Goal: Transaction & Acquisition: Purchase product/service

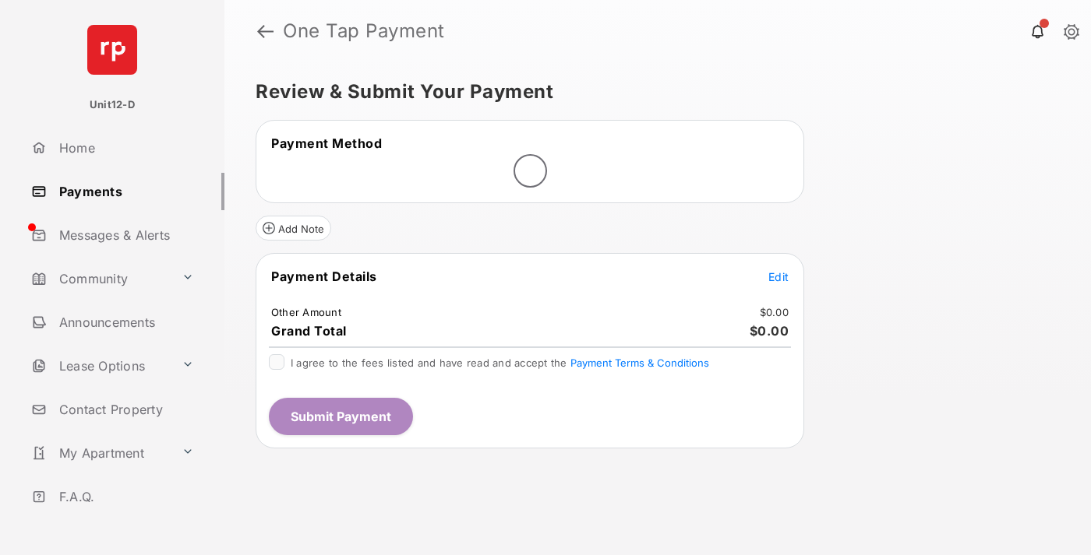
click at [778, 277] on span "Edit" at bounding box center [778, 276] width 20 height 13
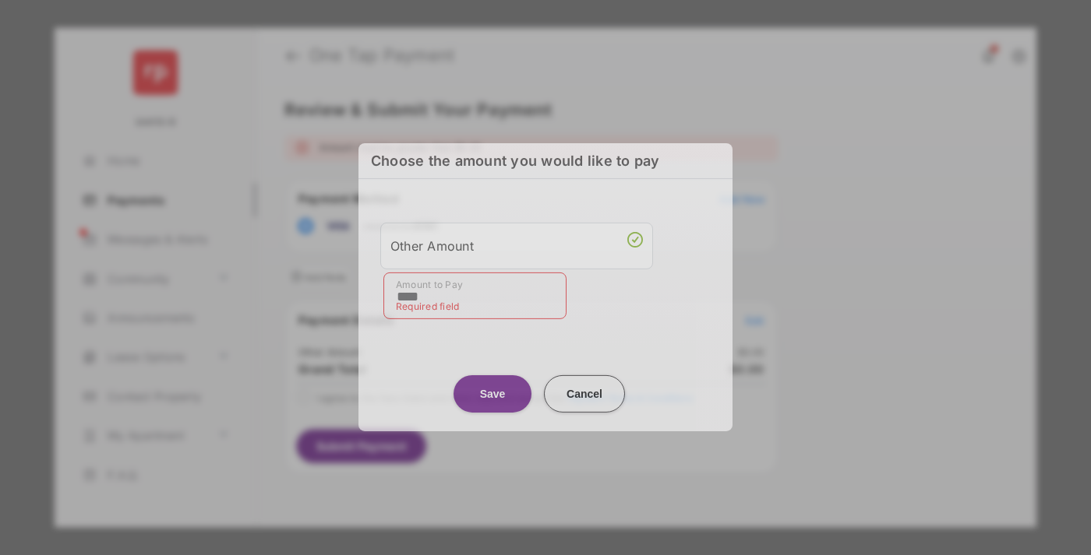
type input "****"
click at [492, 386] on button "Save" at bounding box center [492, 393] width 78 height 37
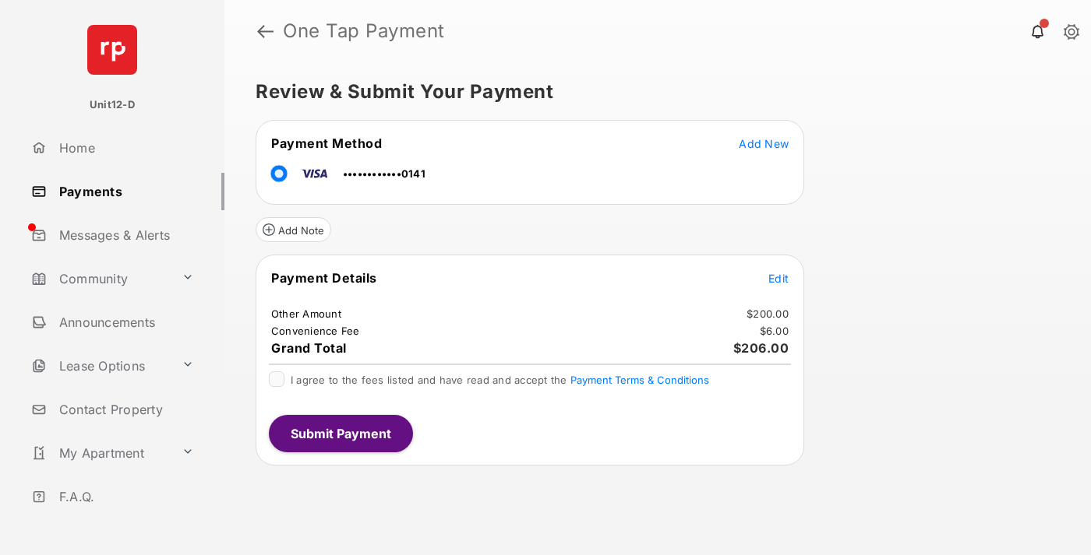
click at [340, 433] on button "Submit Payment" at bounding box center [341, 433] width 144 height 37
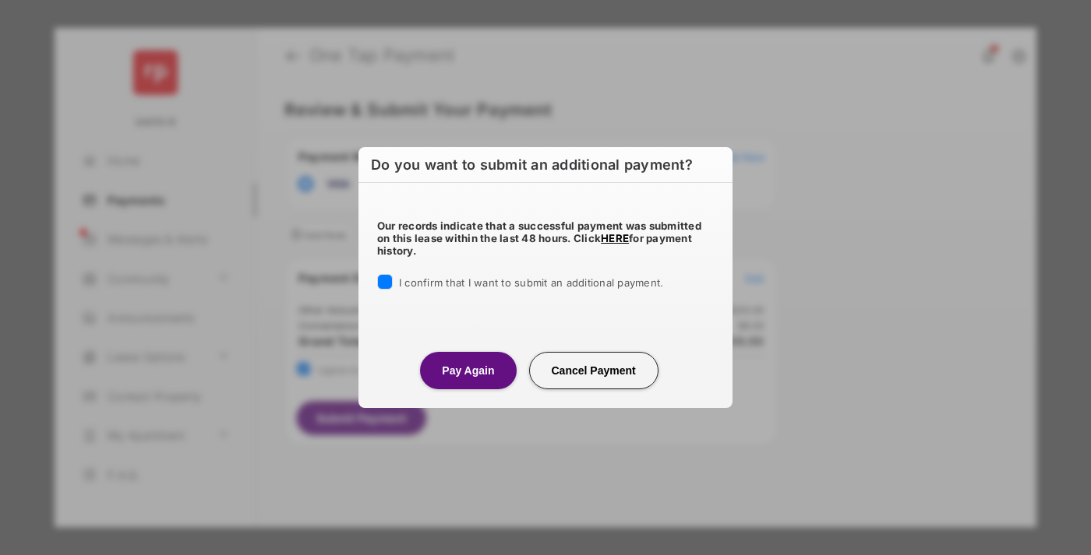
click at [467, 370] on button "Pay Again" at bounding box center [468, 370] width 96 height 37
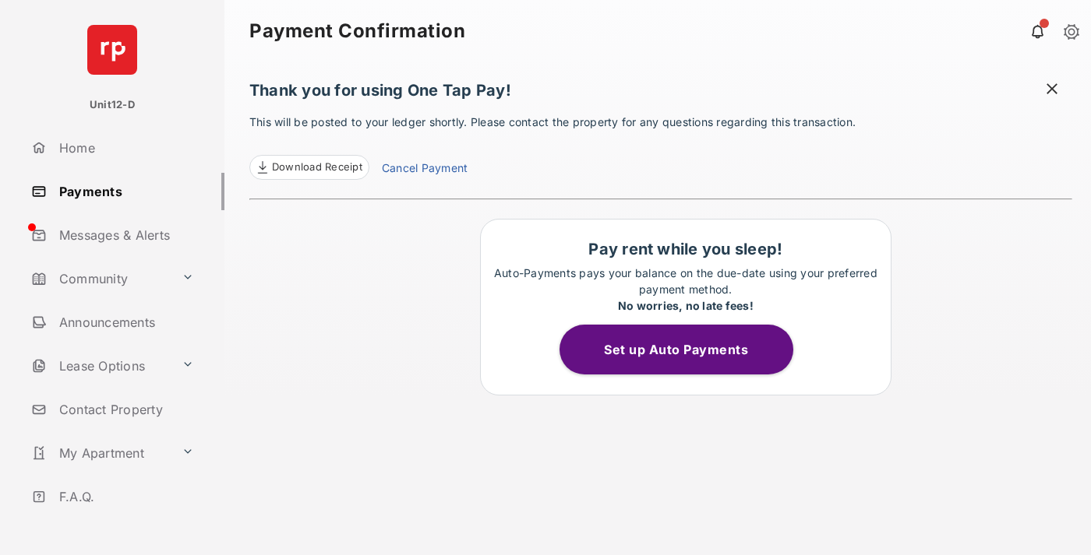
click at [685, 350] on button "Set up Auto Payments" at bounding box center [676, 350] width 234 height 50
